Goal: Information Seeking & Learning: Learn about a topic

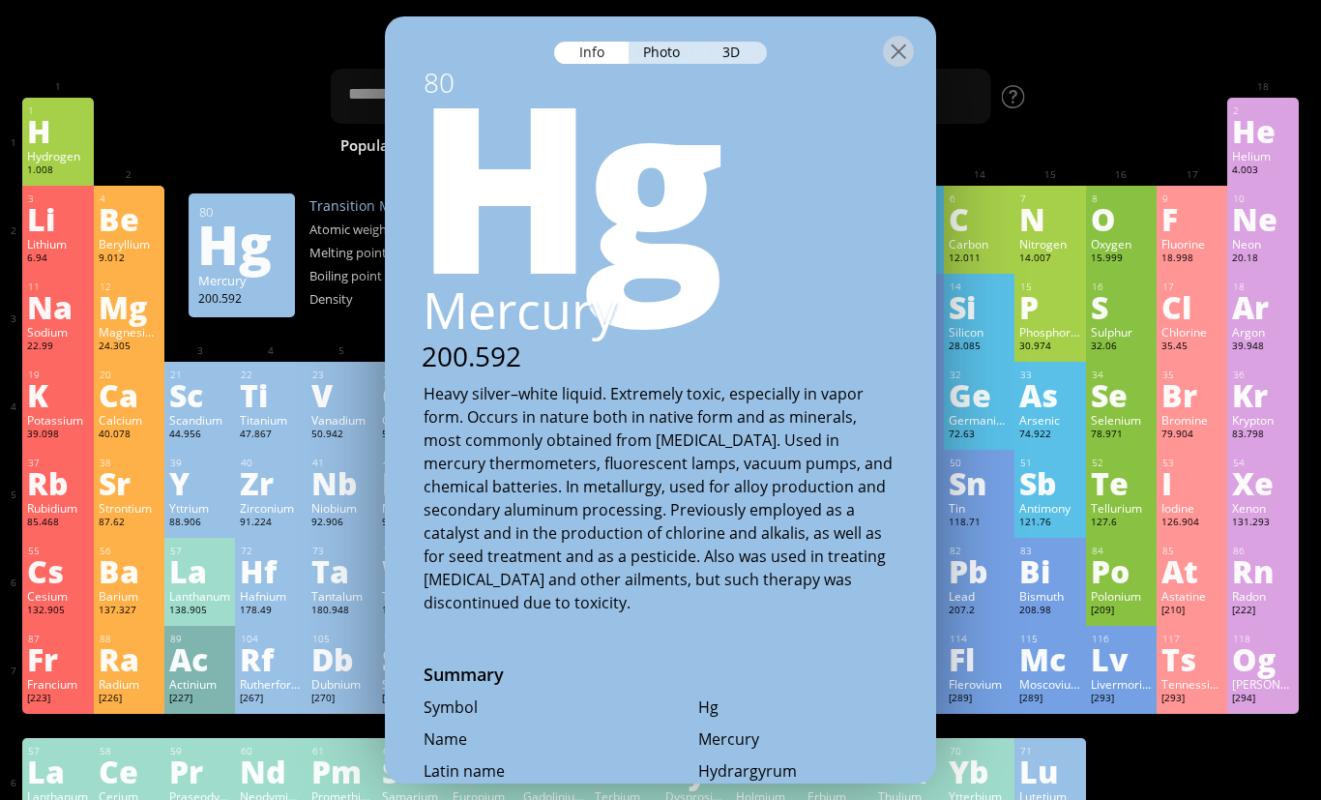
scroll to position [816, 0]
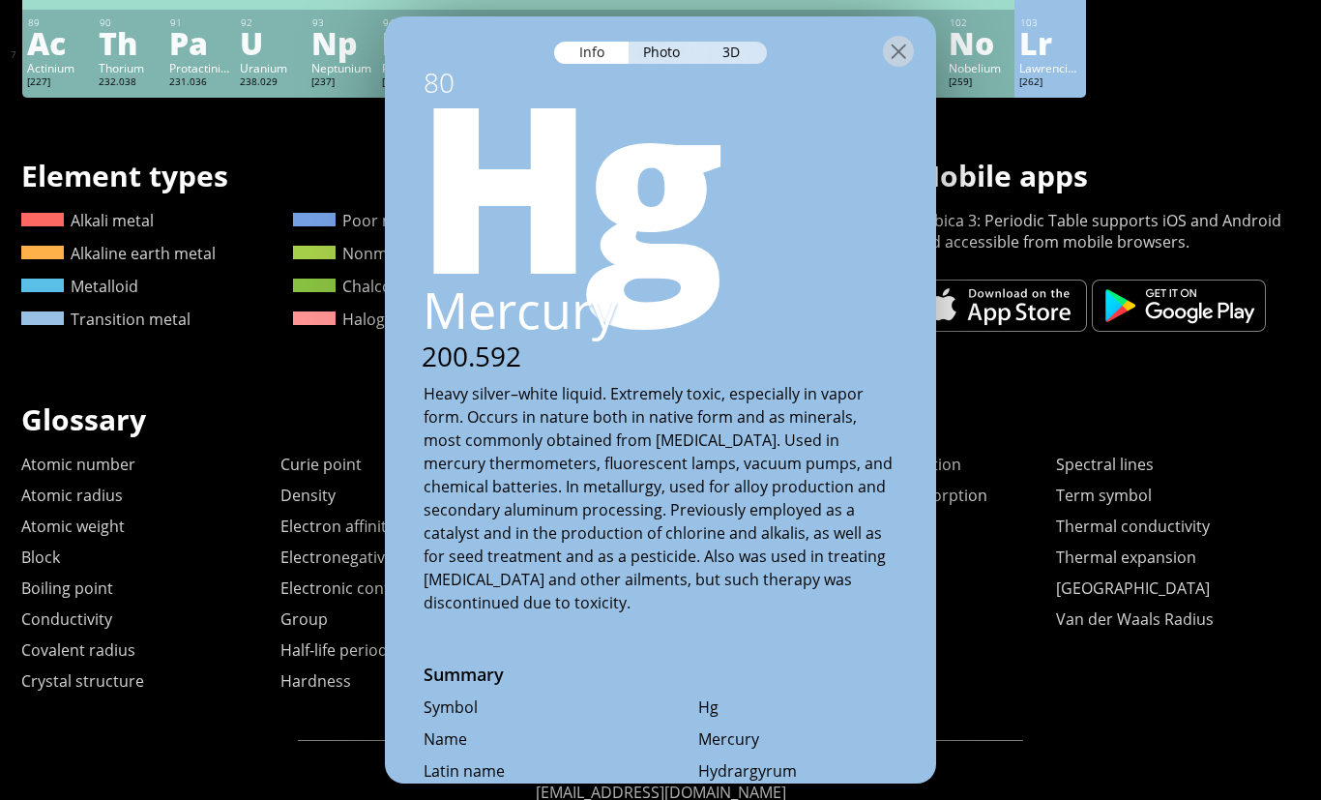
click at [916, 27] on div at bounding box center [660, 50] width 551 height 68
click at [891, 36] on div at bounding box center [898, 51] width 31 height 31
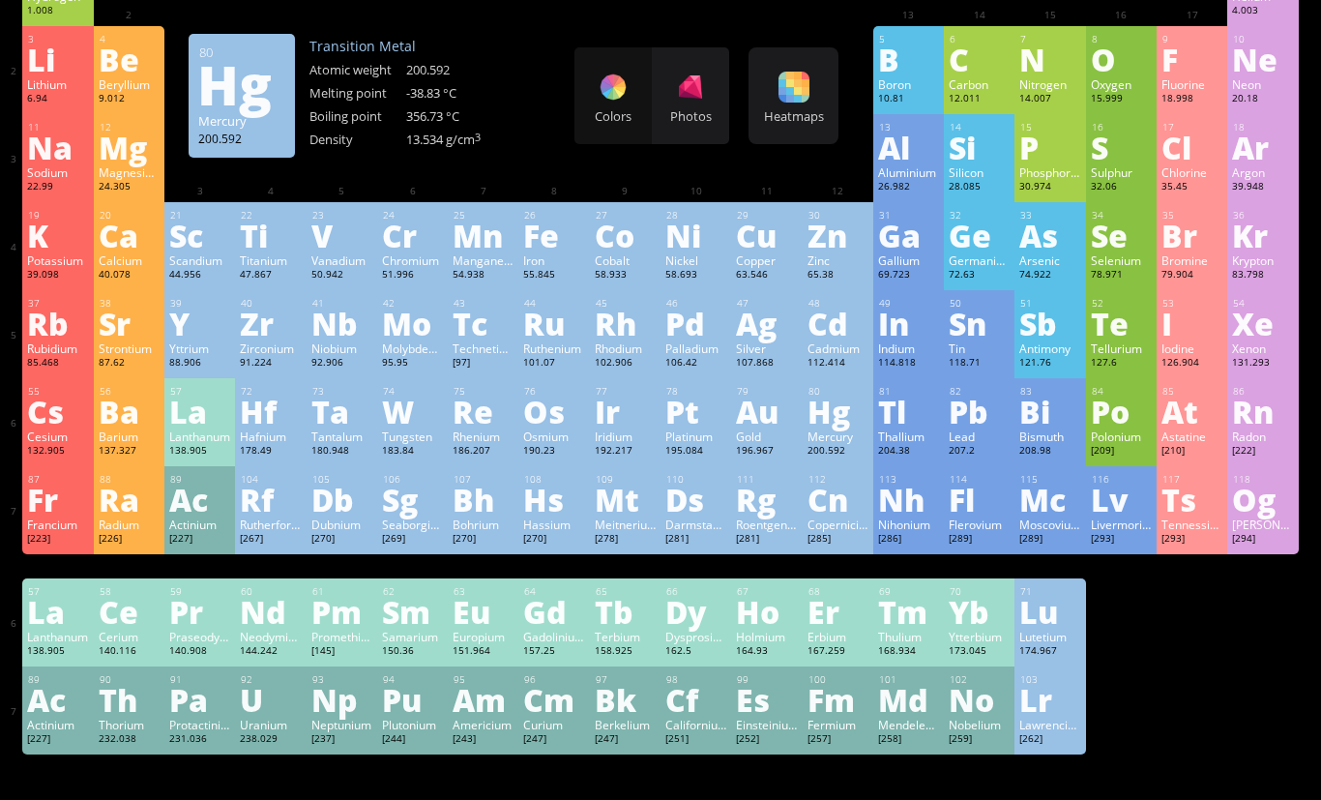
scroll to position [155, 0]
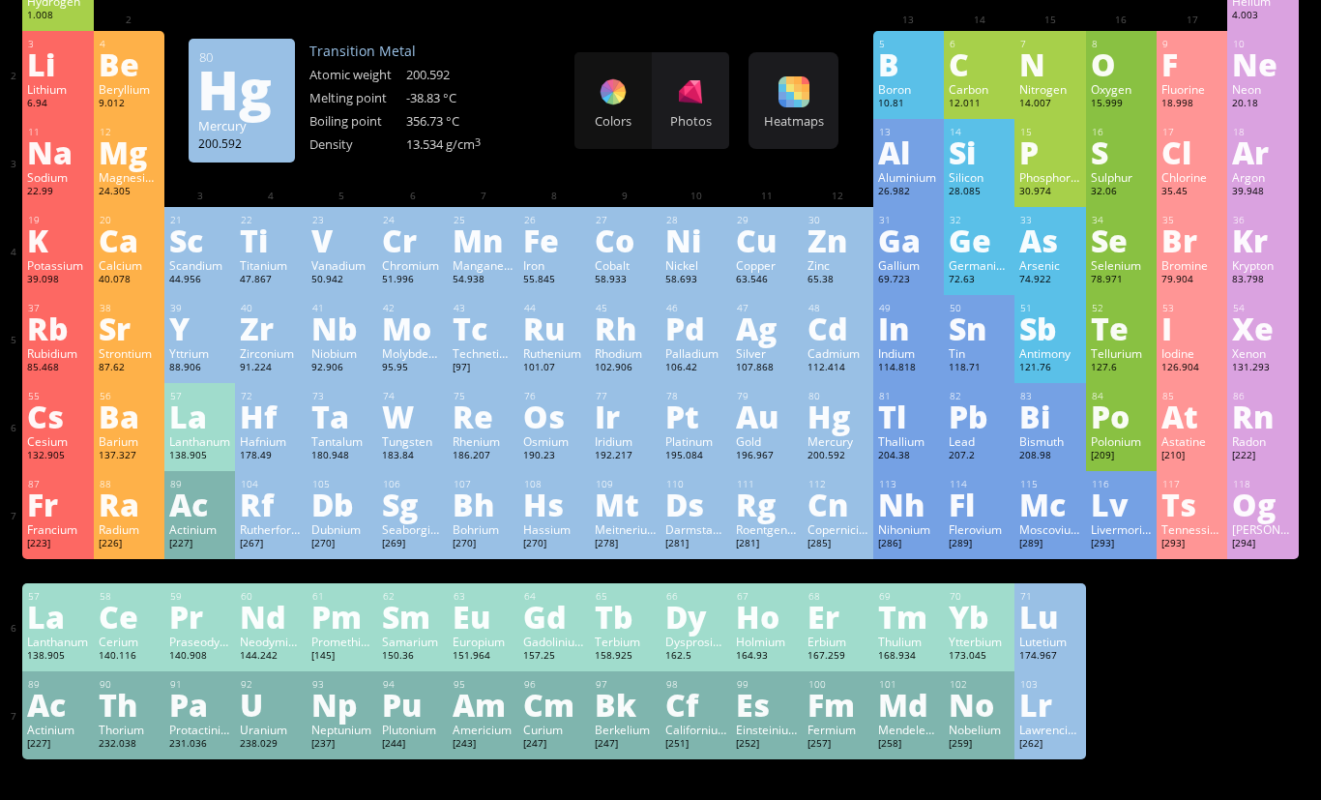
click at [751, 431] on div "Au" at bounding box center [766, 415] width 61 height 31
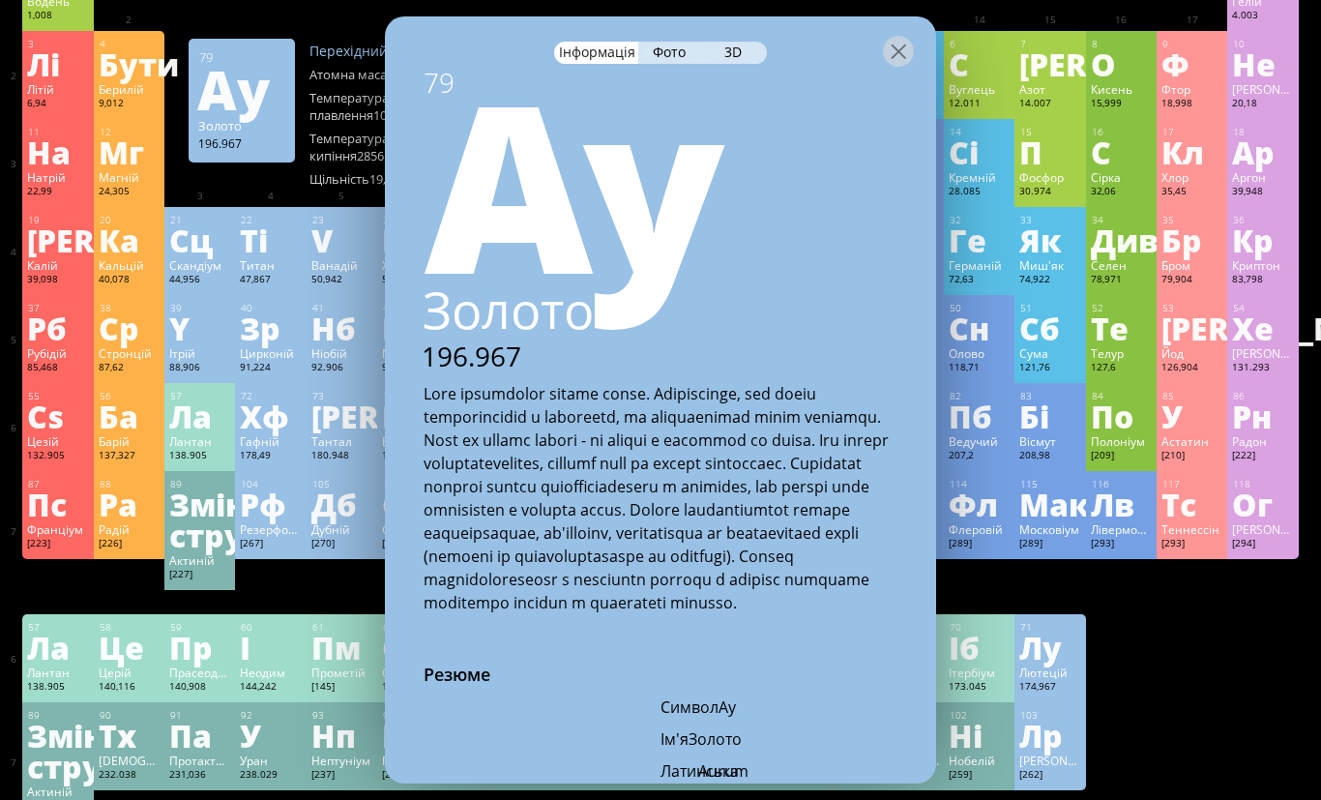
click at [908, 36] on div at bounding box center [898, 51] width 31 height 31
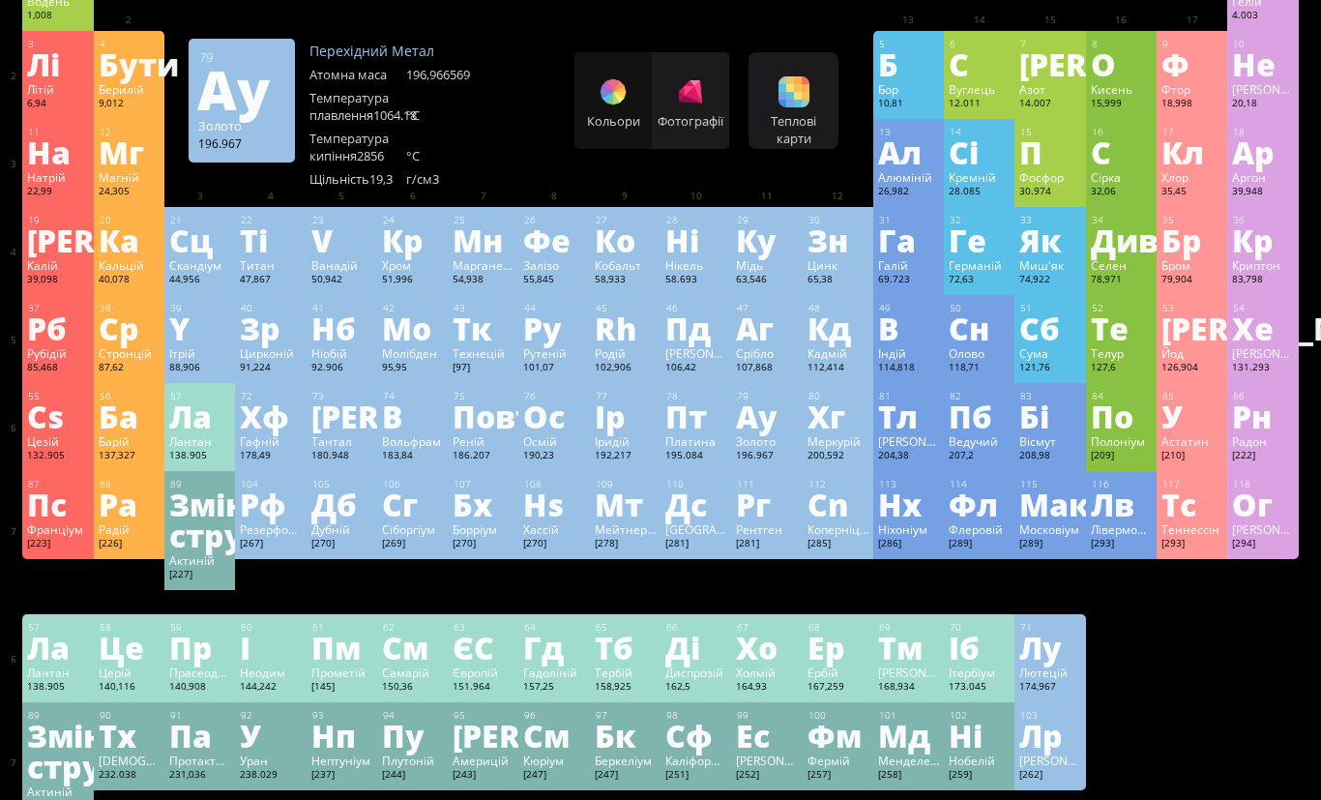
click at [756, 342] on div "Аг" at bounding box center [766, 327] width 61 height 31
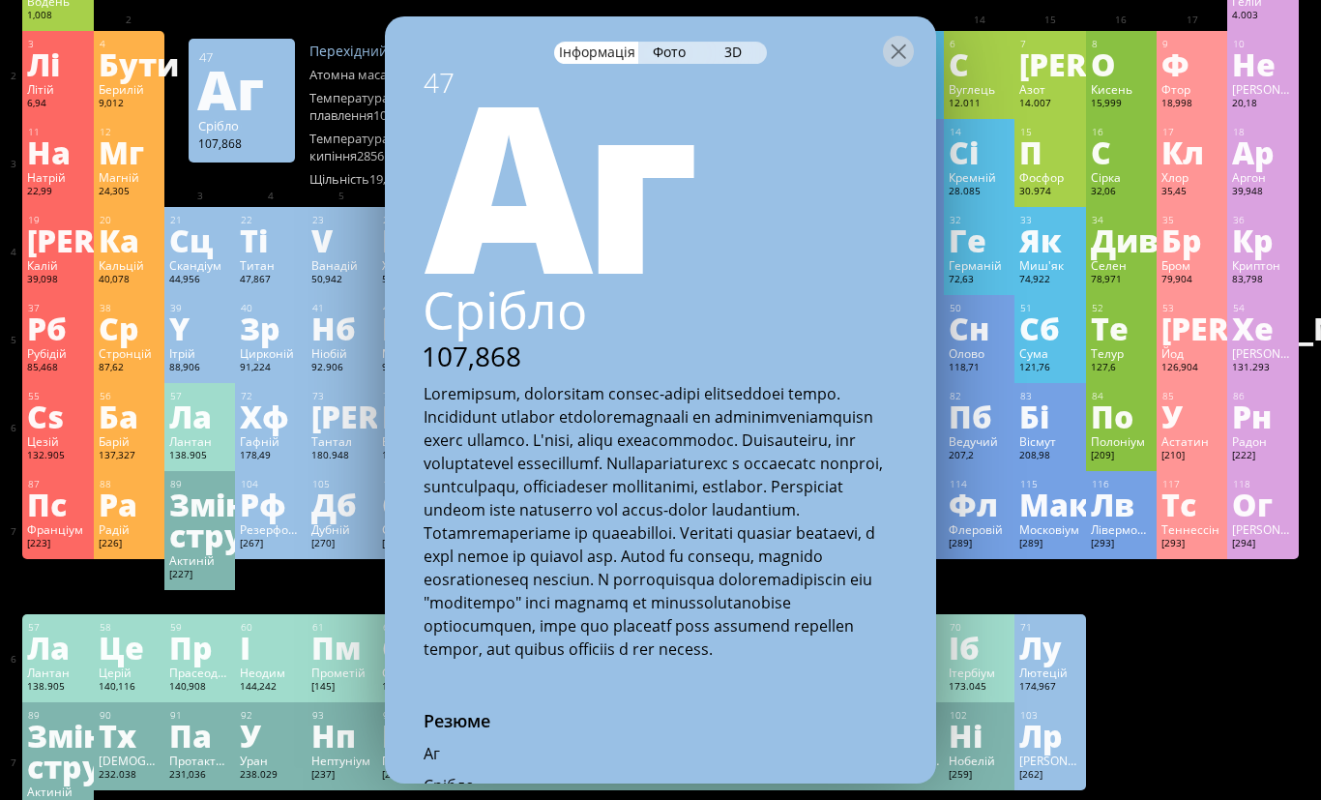
scroll to position [263, 0]
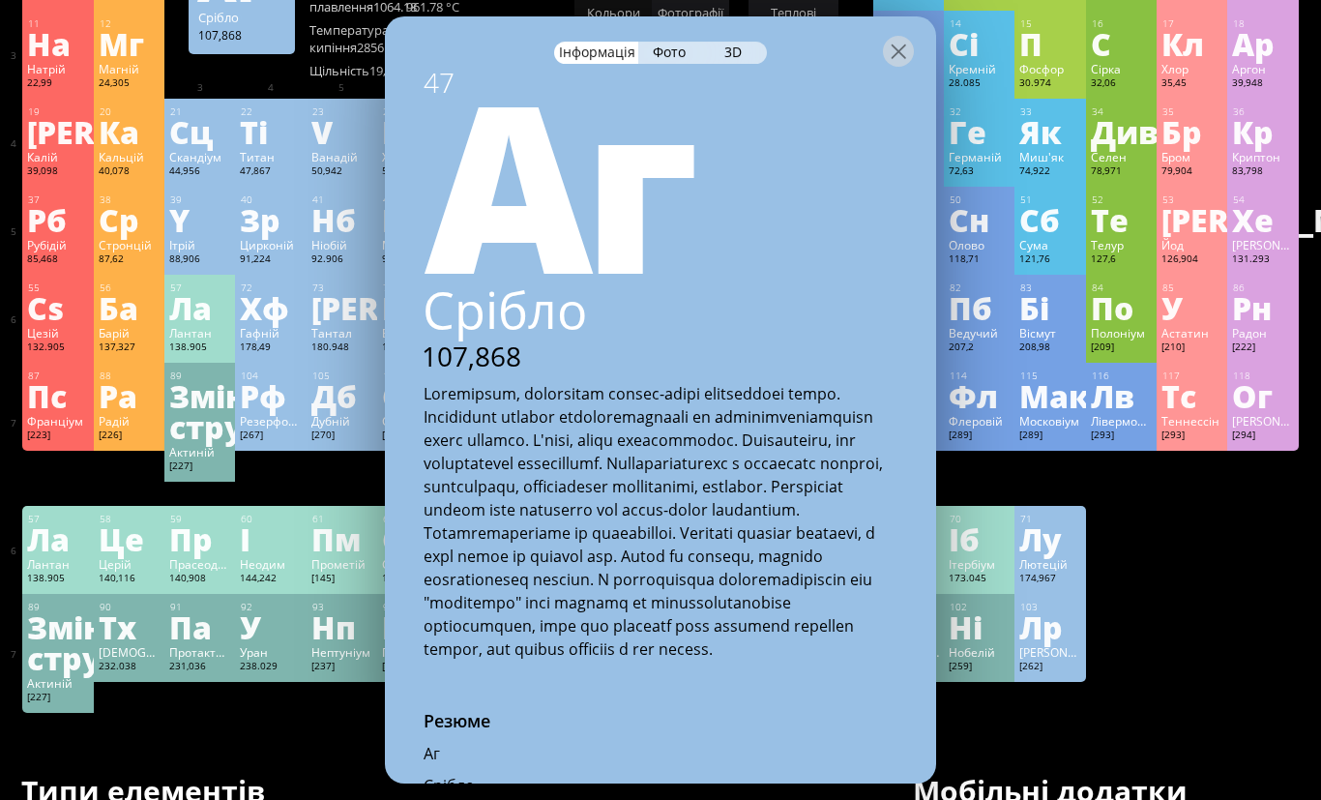
click at [902, 36] on div at bounding box center [898, 51] width 31 height 31
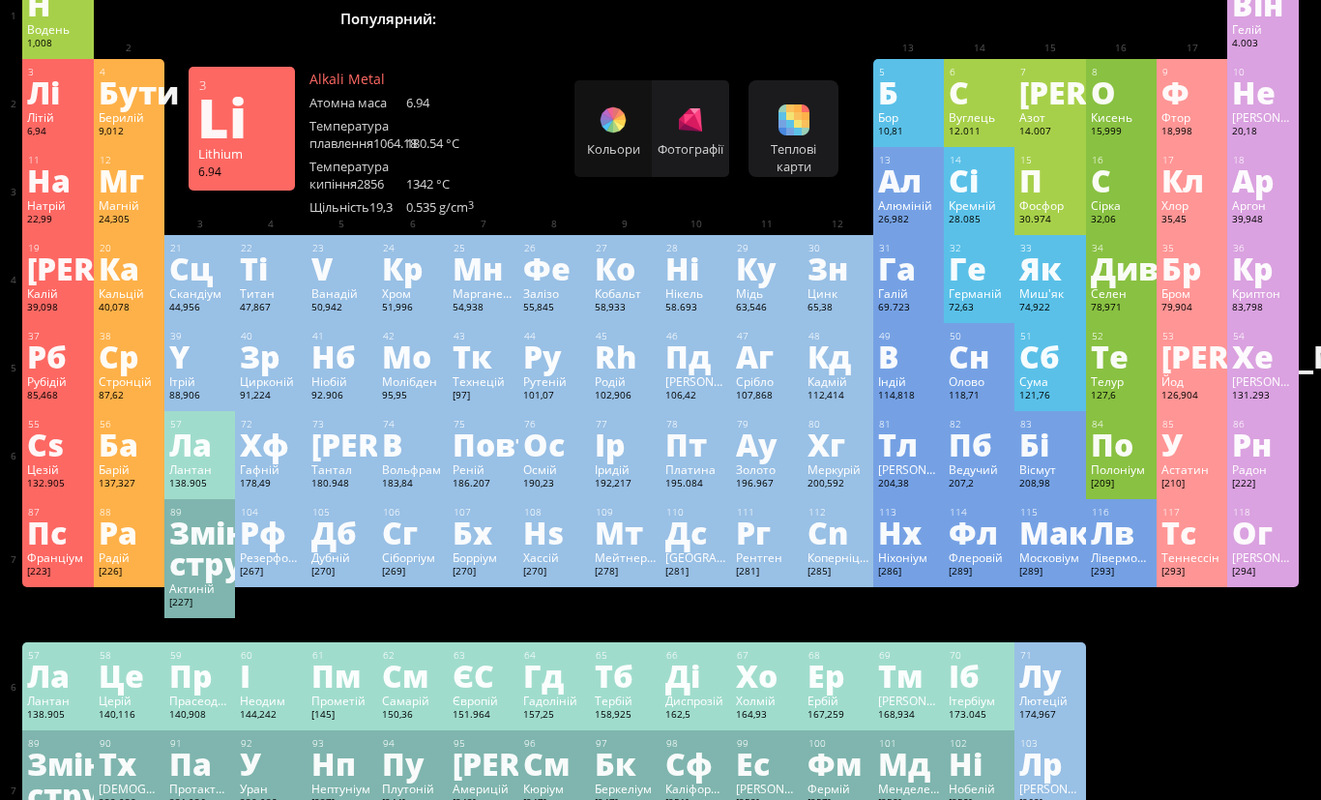
scroll to position [127, 0]
click at [41, 104] on div "Лі" at bounding box center [57, 91] width 61 height 31
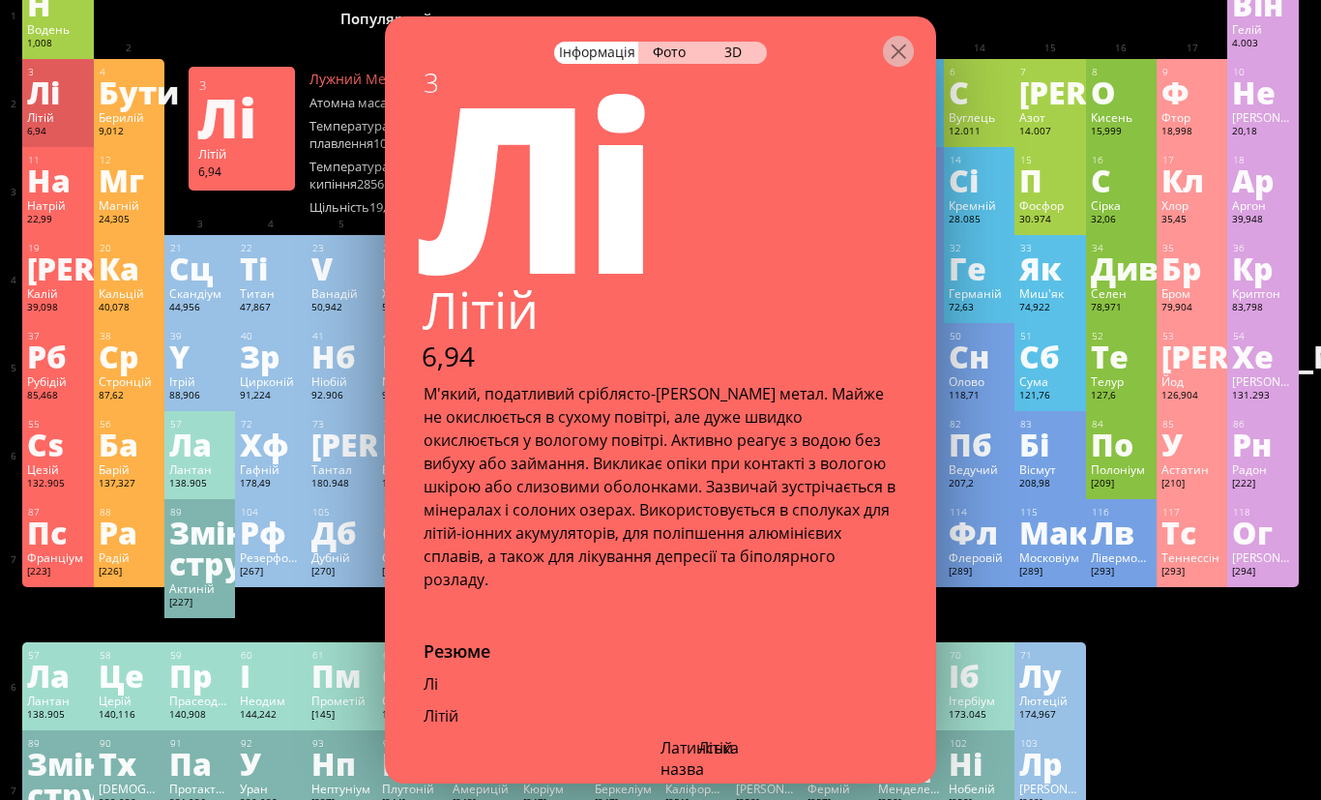
click at [909, 36] on div at bounding box center [898, 51] width 31 height 31
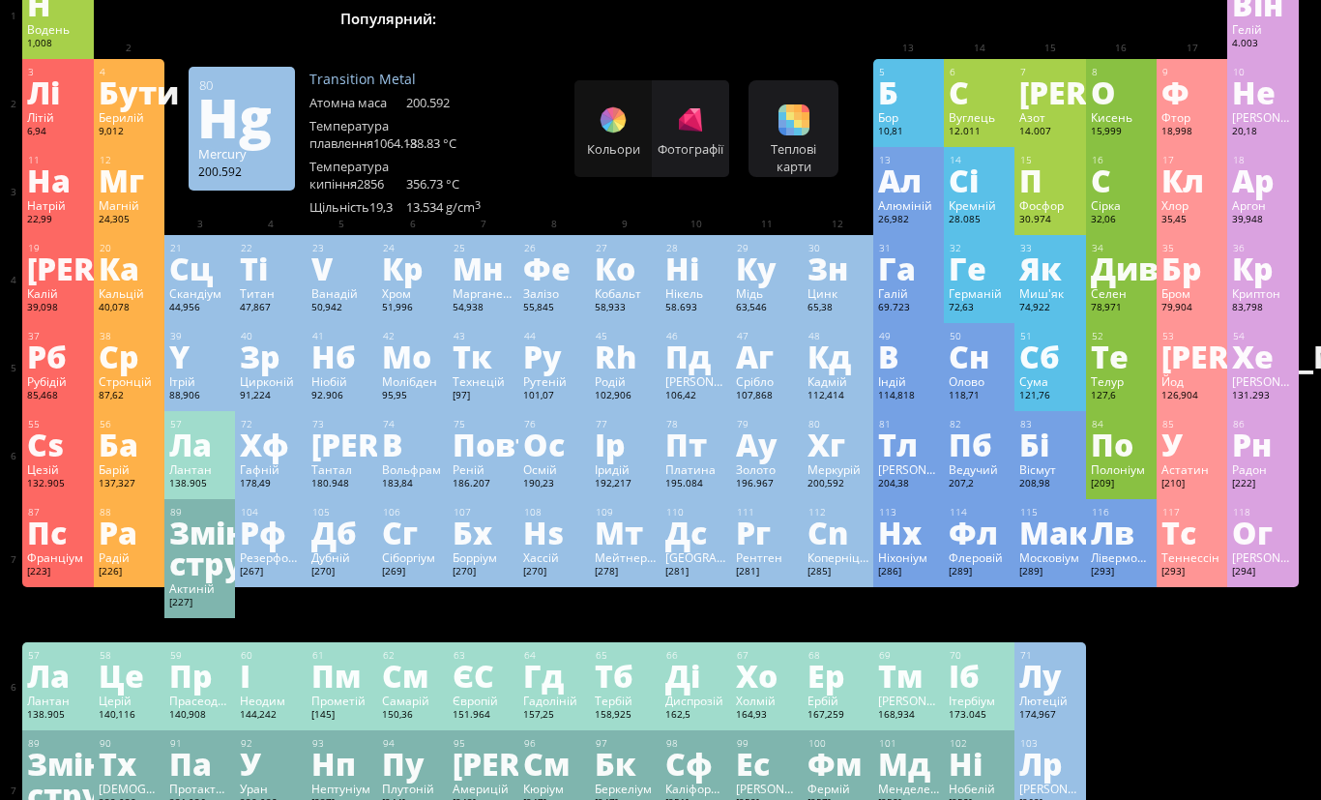
click at [830, 459] on div "Хг" at bounding box center [837, 443] width 61 height 31
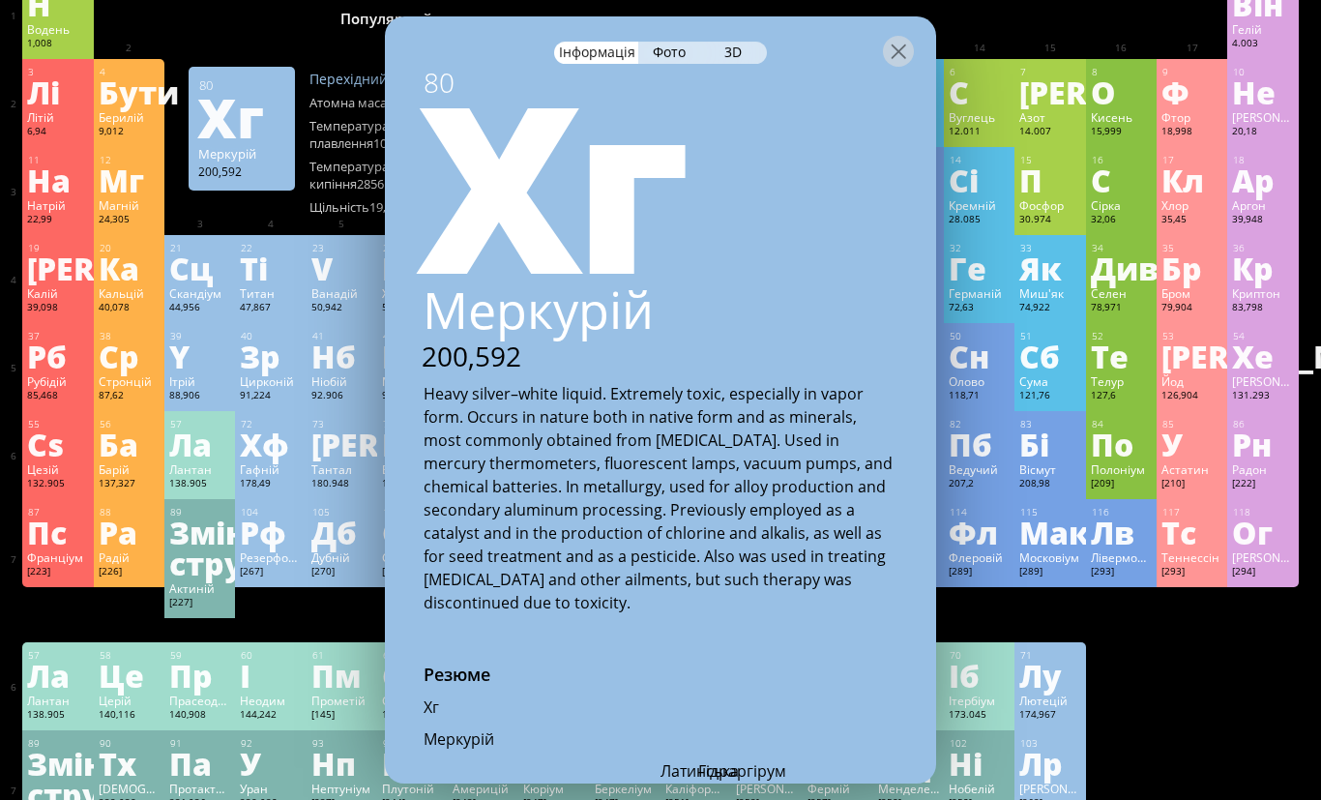
click at [688, 42] on div "Фото" at bounding box center [670, 53] width 65 height 22
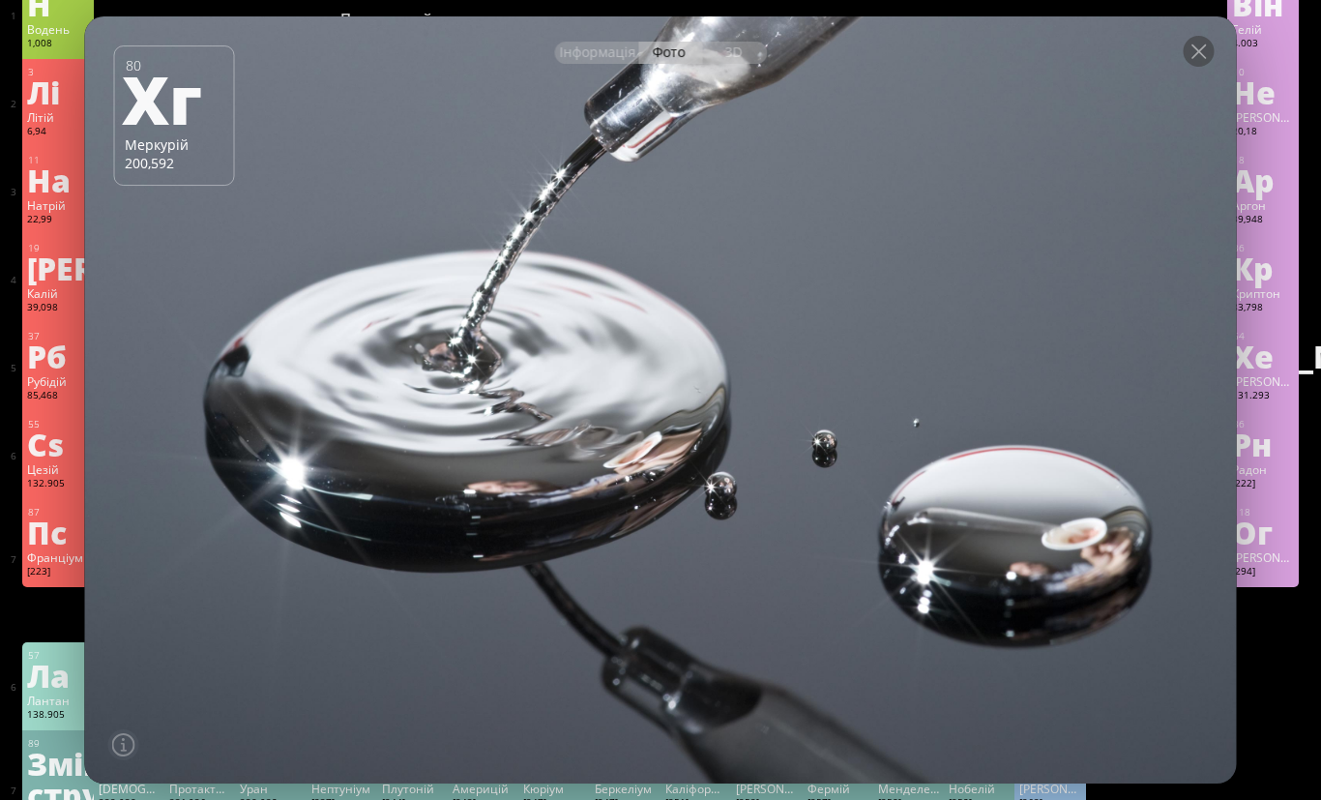
click at [1199, 67] on div at bounding box center [1198, 51] width 31 height 31
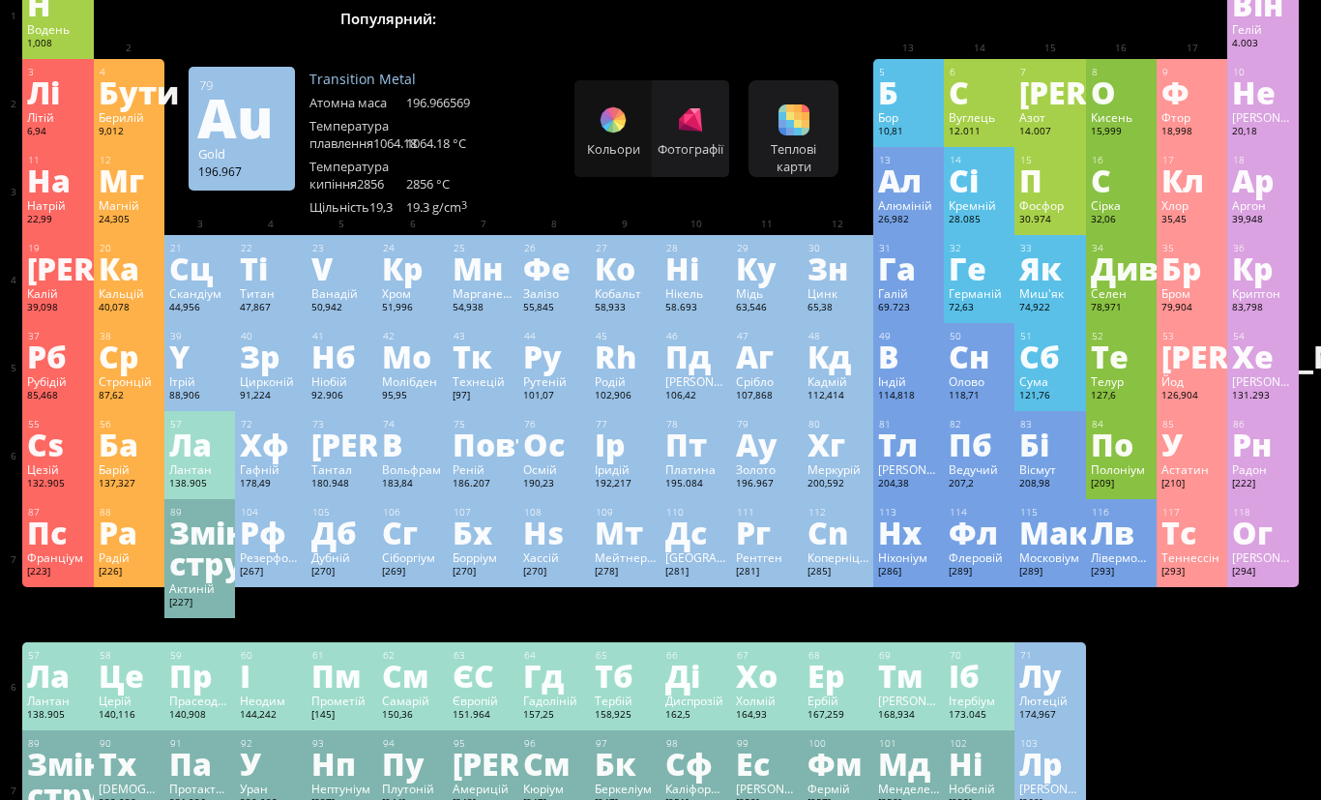
click at [760, 459] on div "Ау" at bounding box center [766, 443] width 61 height 31
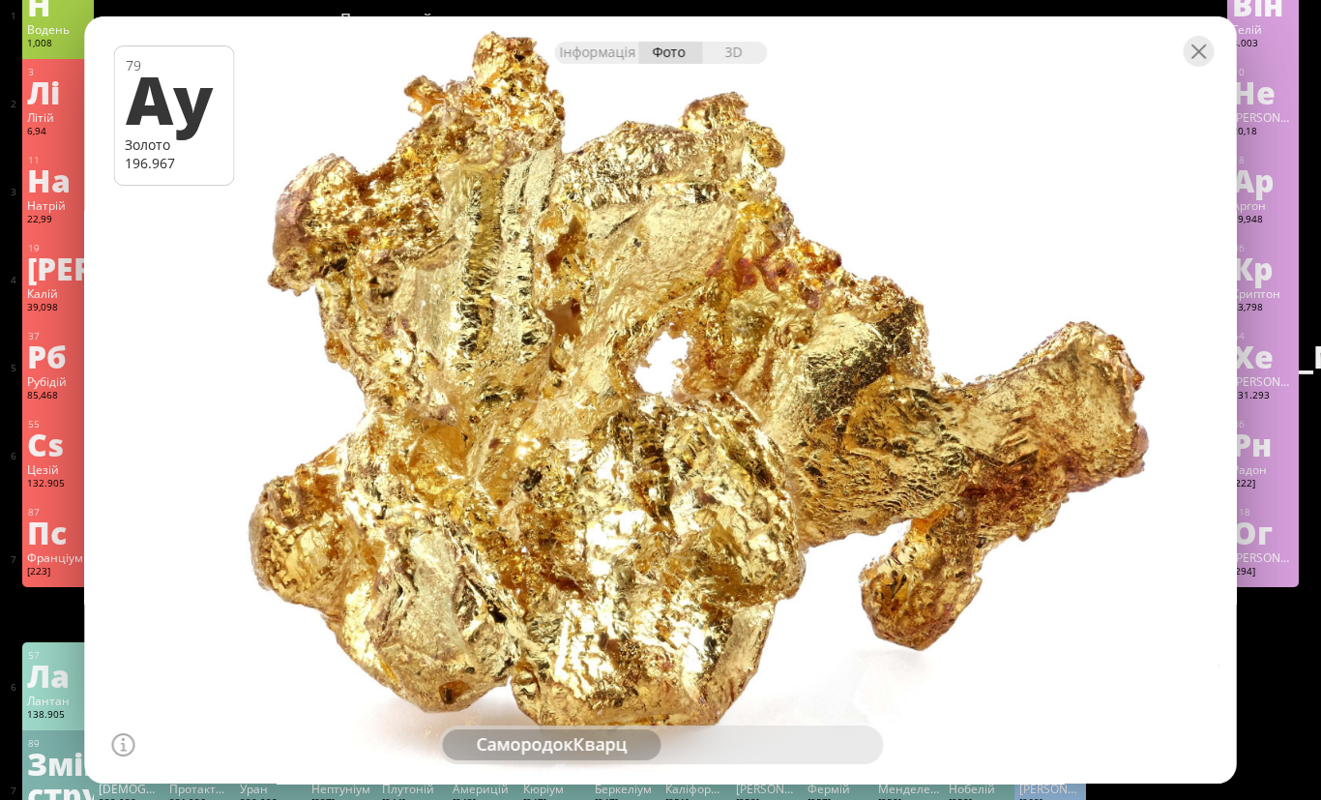
click at [1194, 67] on div at bounding box center [1198, 51] width 31 height 31
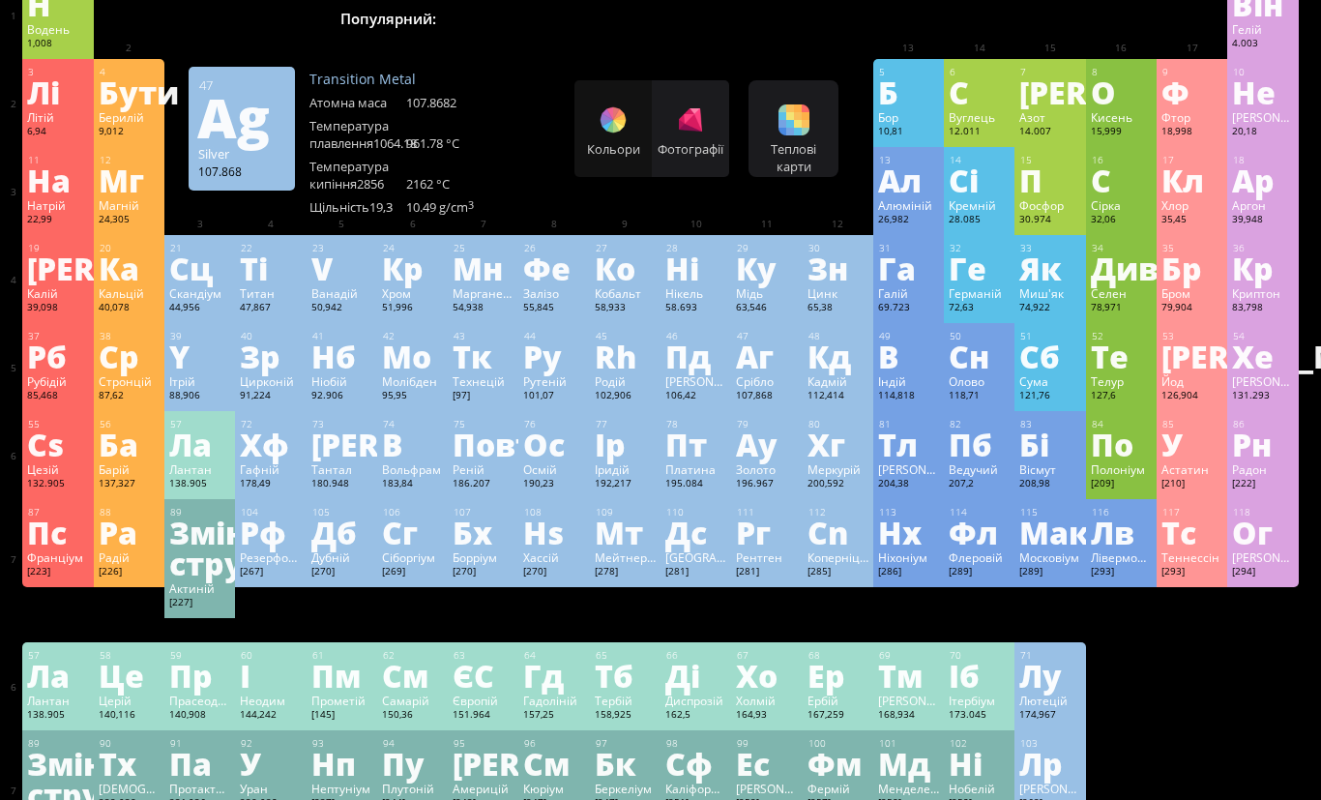
click at [766, 368] on div "Аг" at bounding box center [766, 355] width 61 height 31
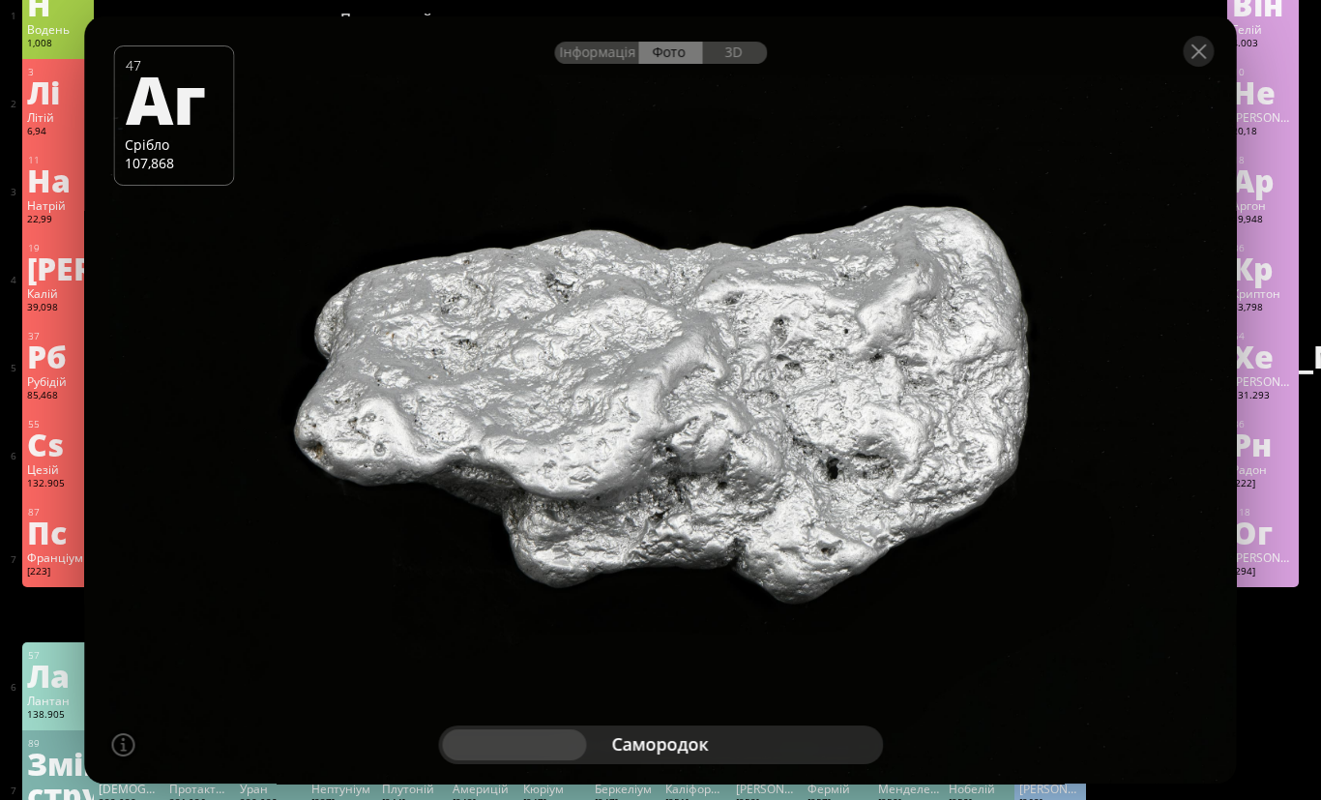
click at [1198, 67] on div at bounding box center [1198, 51] width 31 height 31
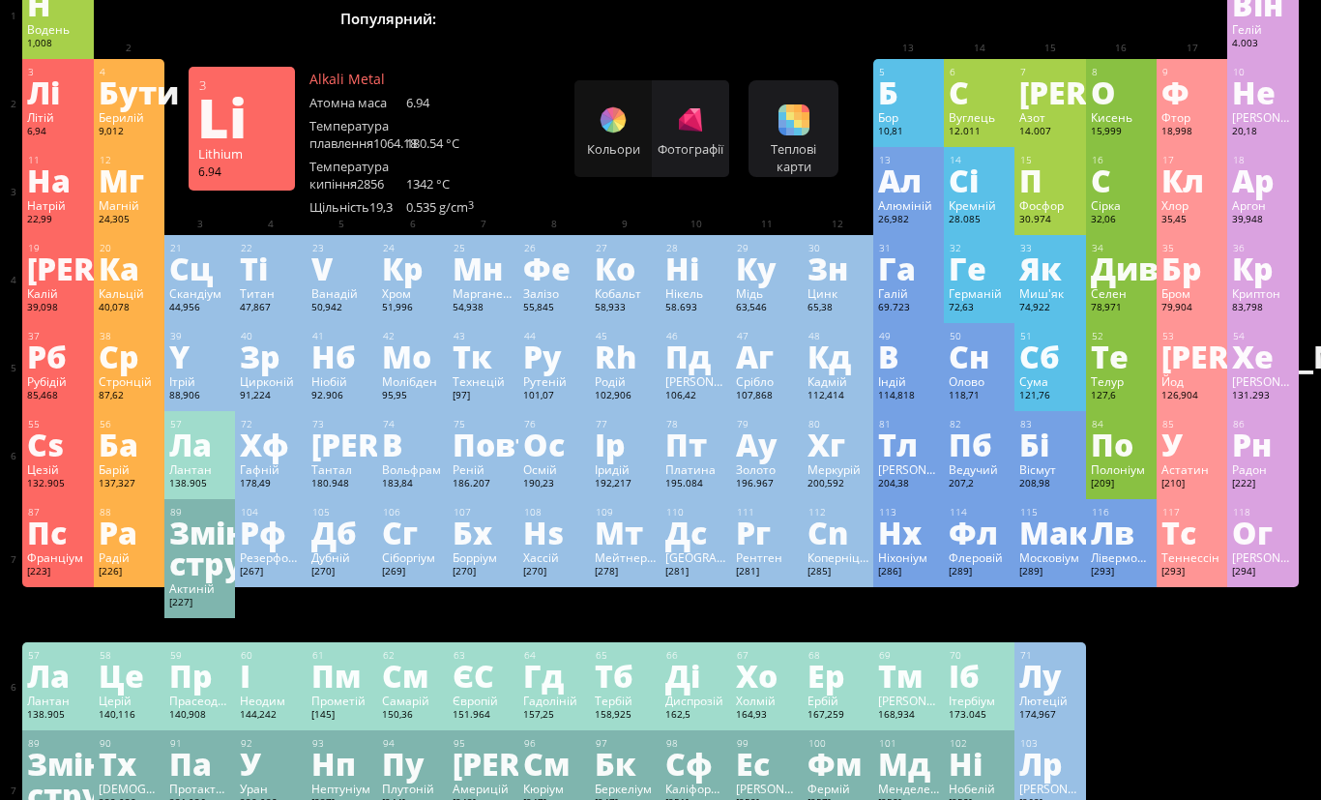
click at [36, 107] on div "Лі" at bounding box center [57, 91] width 61 height 31
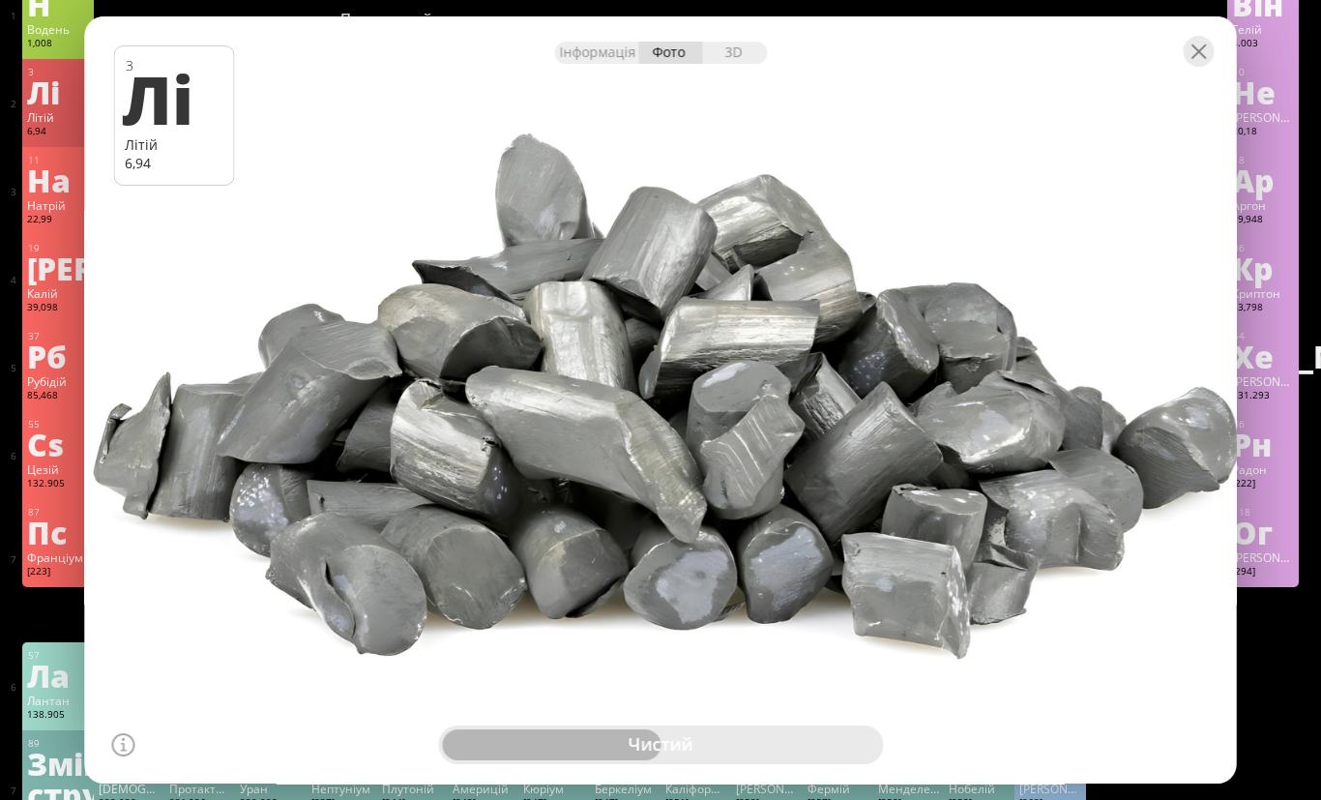
click at [1208, 67] on div at bounding box center [1198, 51] width 31 height 31
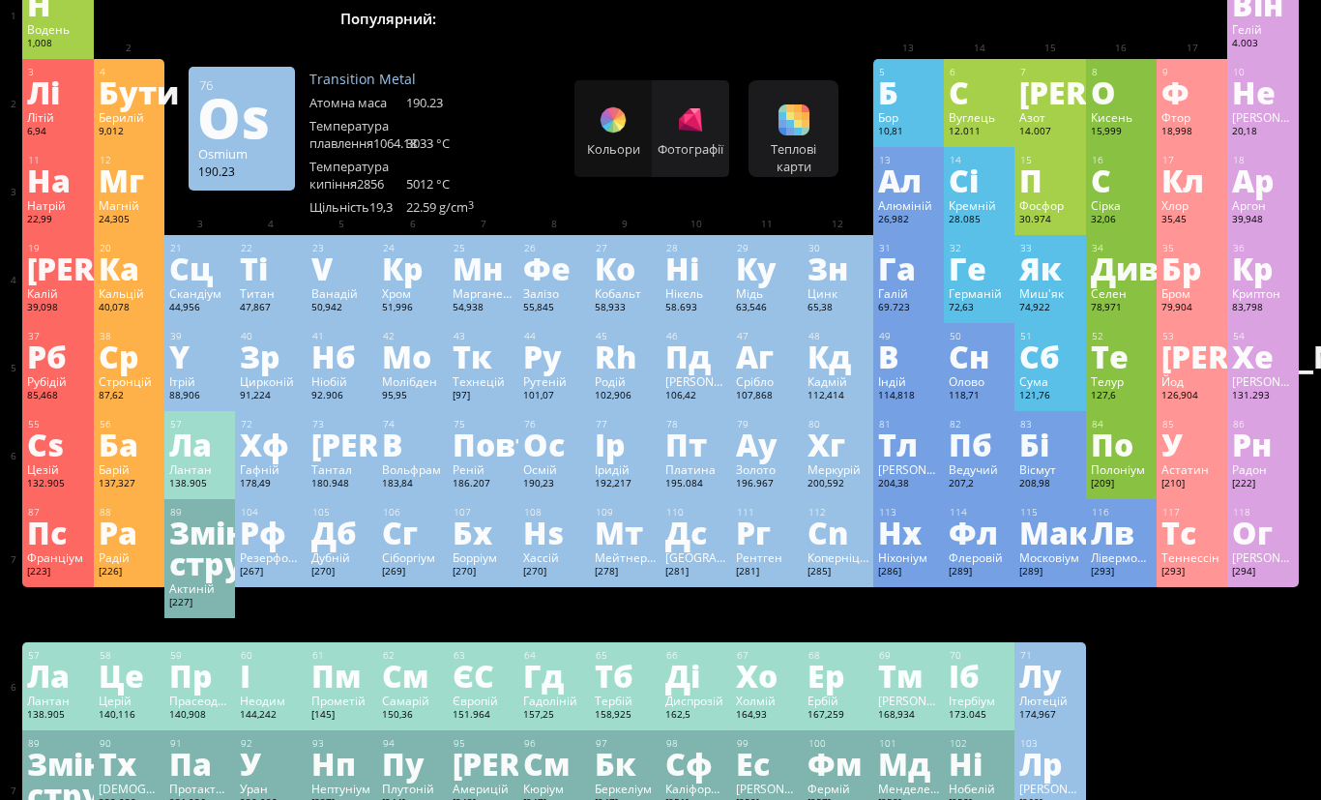
click at [551, 459] on div "Ос" at bounding box center [553, 443] width 61 height 31
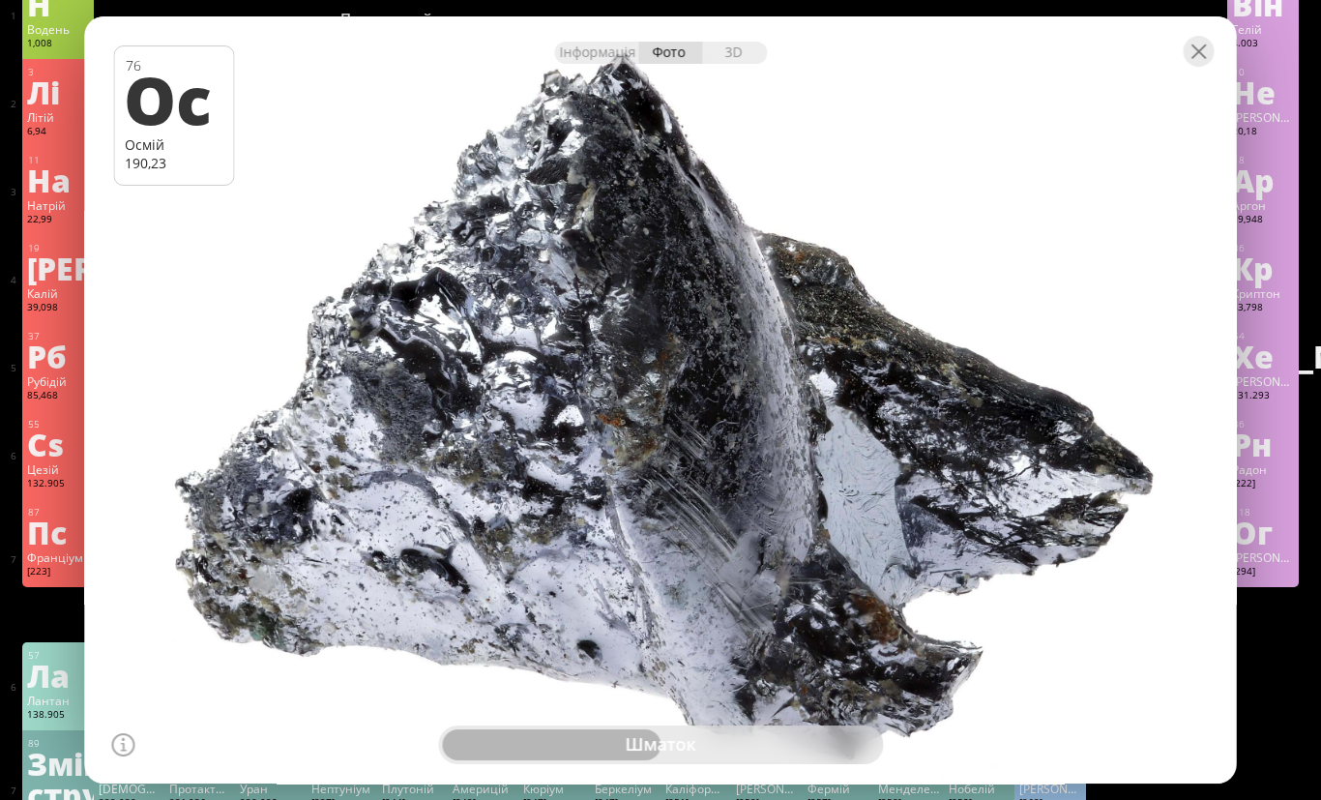
click at [618, 64] on div "Інформація" at bounding box center [596, 53] width 84 height 22
